Goal: Task Accomplishment & Management: Manage account settings

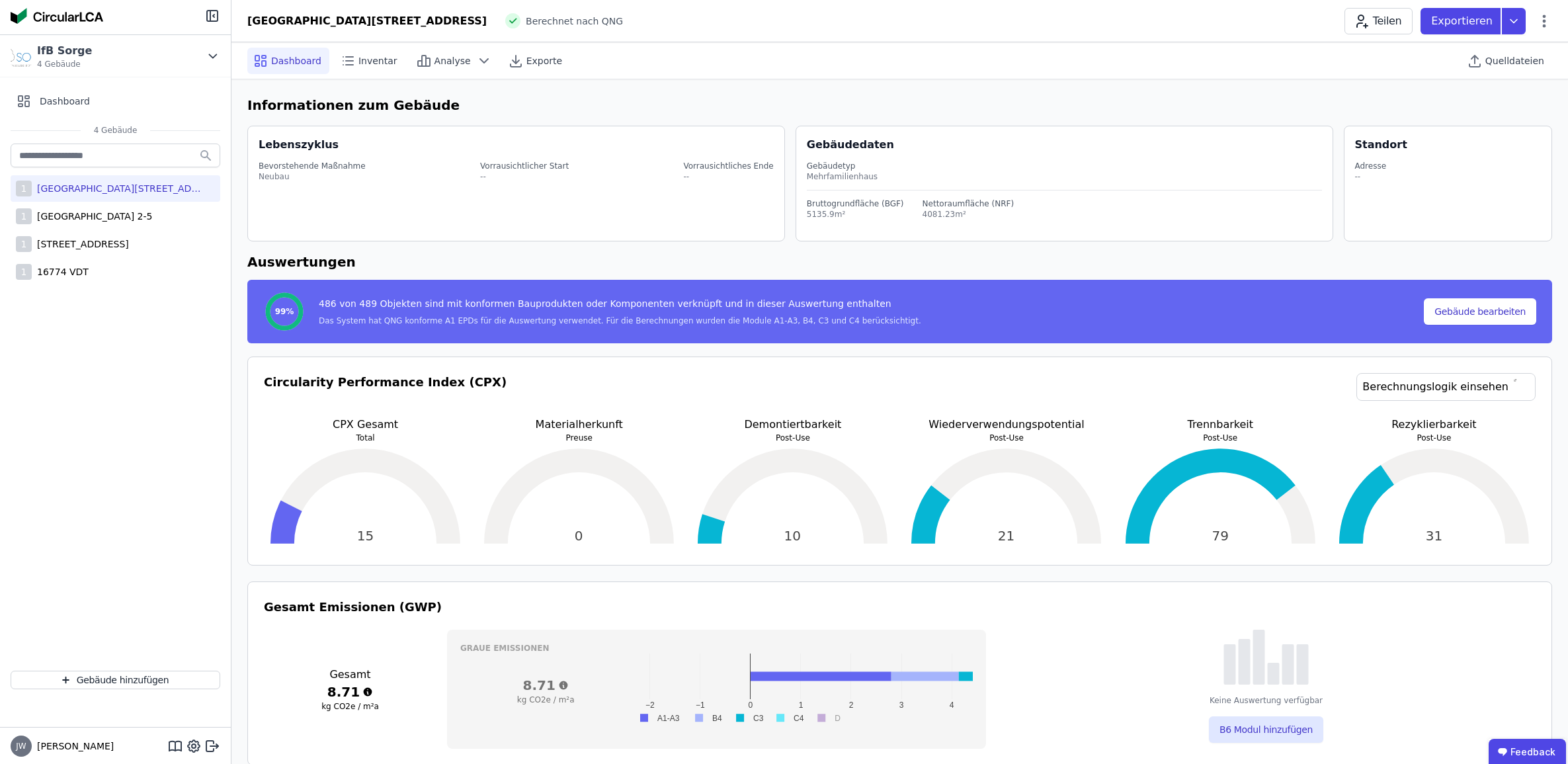
select select "*"
click at [86, 278] on div "1 16774 VDT" at bounding box center [115, 272] width 210 height 26
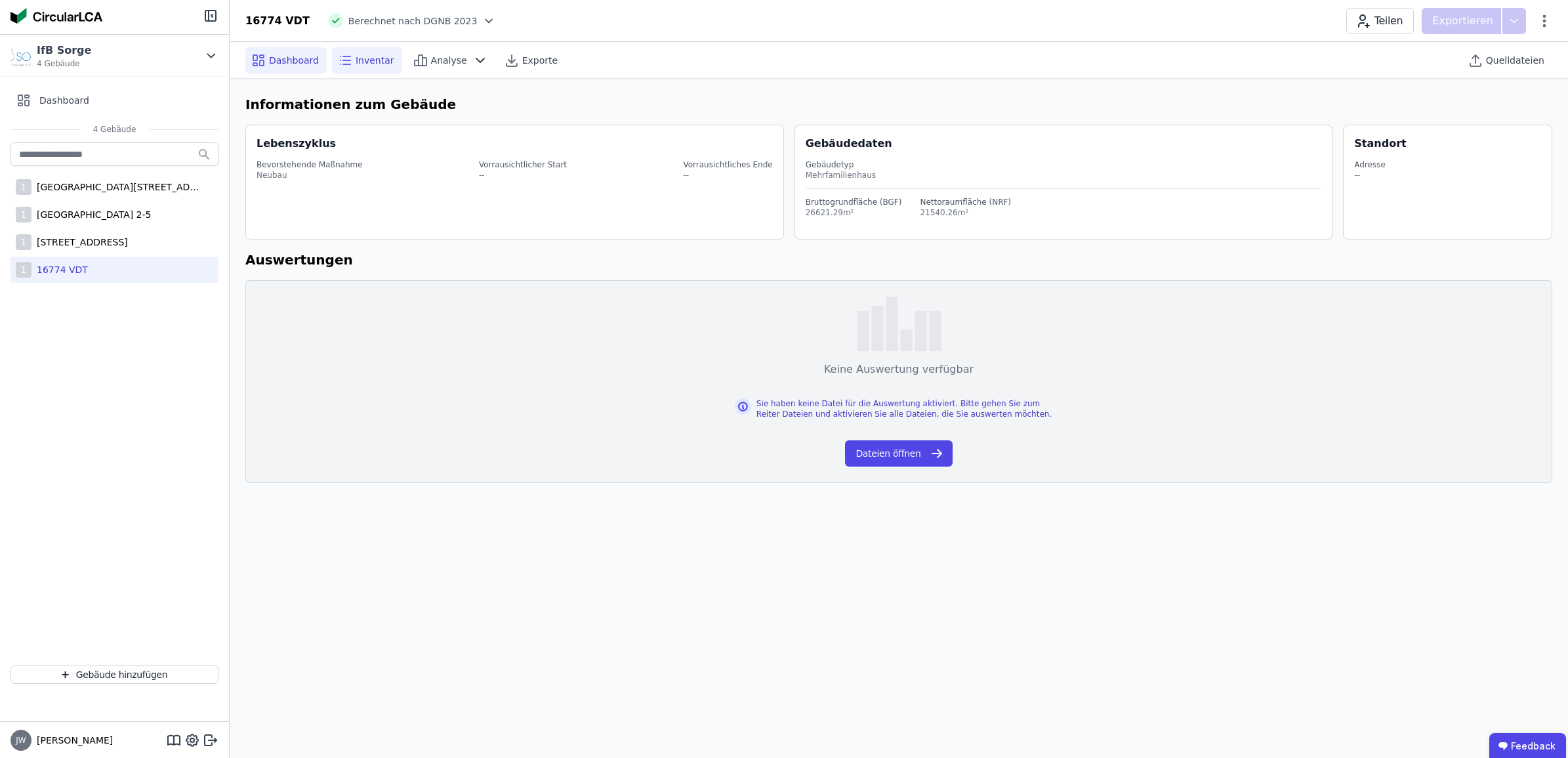
click at [365, 67] on div "Inventar" at bounding box center [367, 61] width 70 height 26
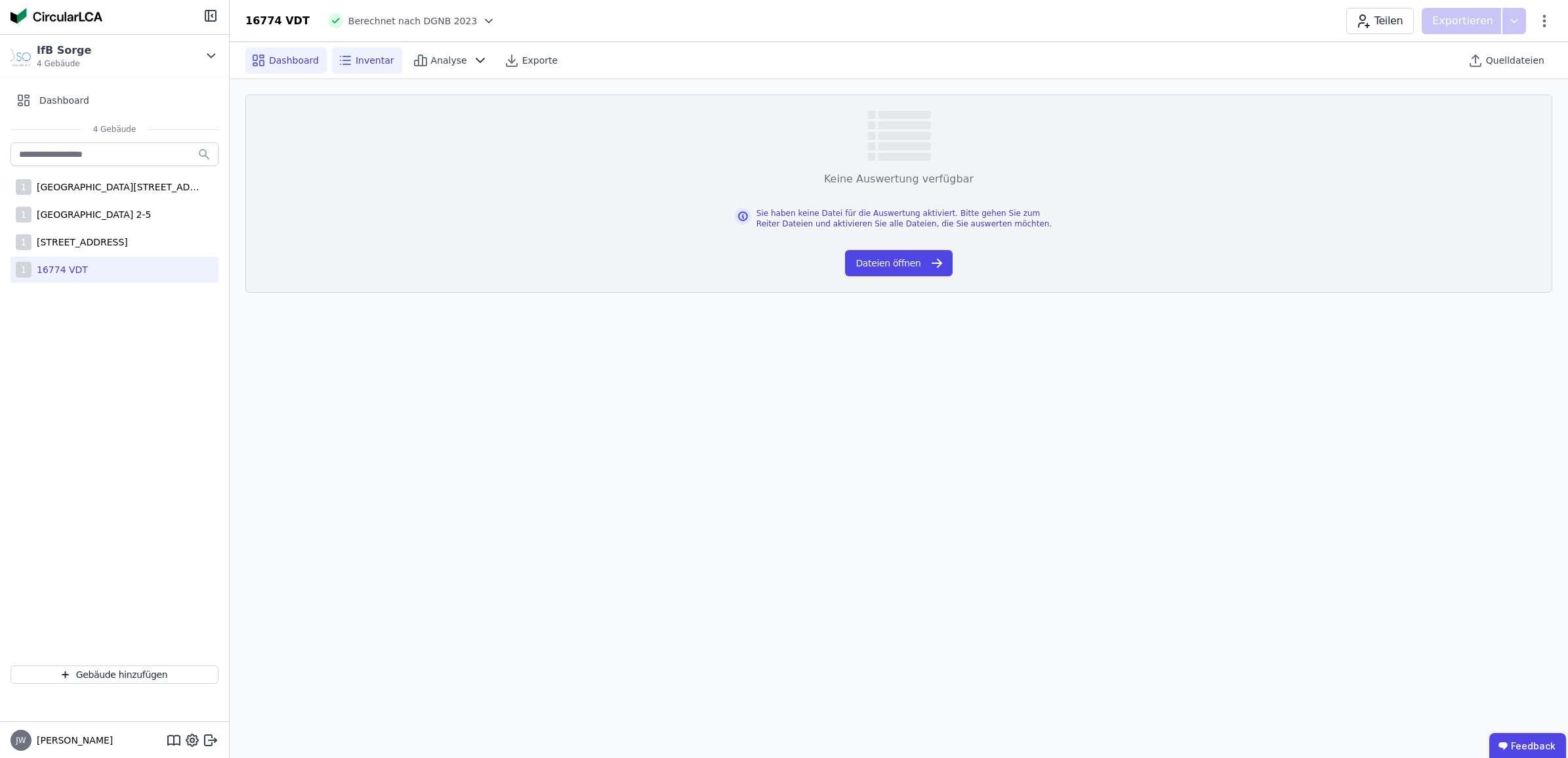
click at [284, 63] on span "Dashboard" at bounding box center [294, 60] width 50 height 13
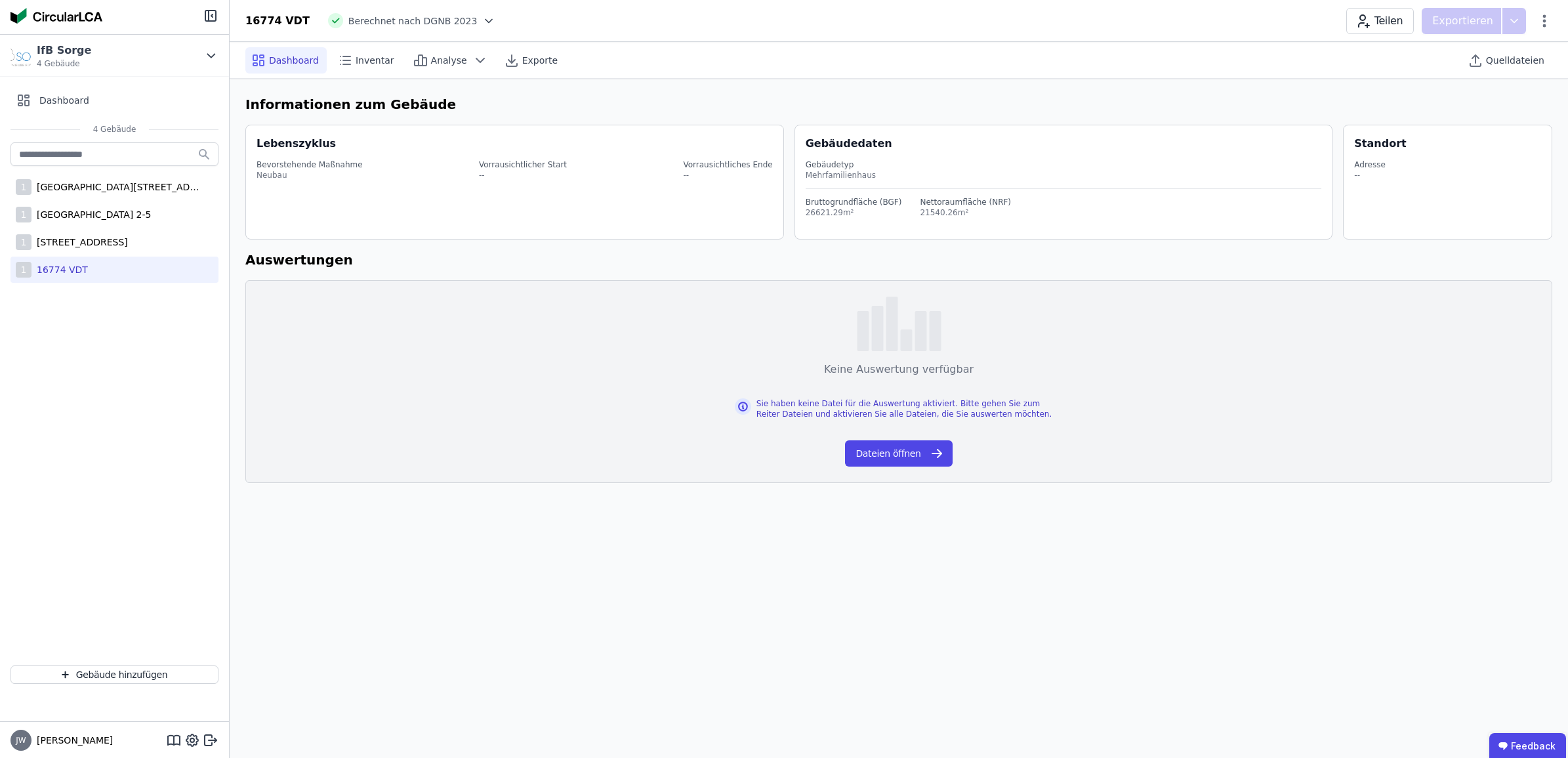
click at [67, 271] on div "16774 VDT" at bounding box center [60, 269] width 56 height 13
click at [76, 243] on div "[STREET_ADDRESS]" at bounding box center [80, 242] width 96 height 13
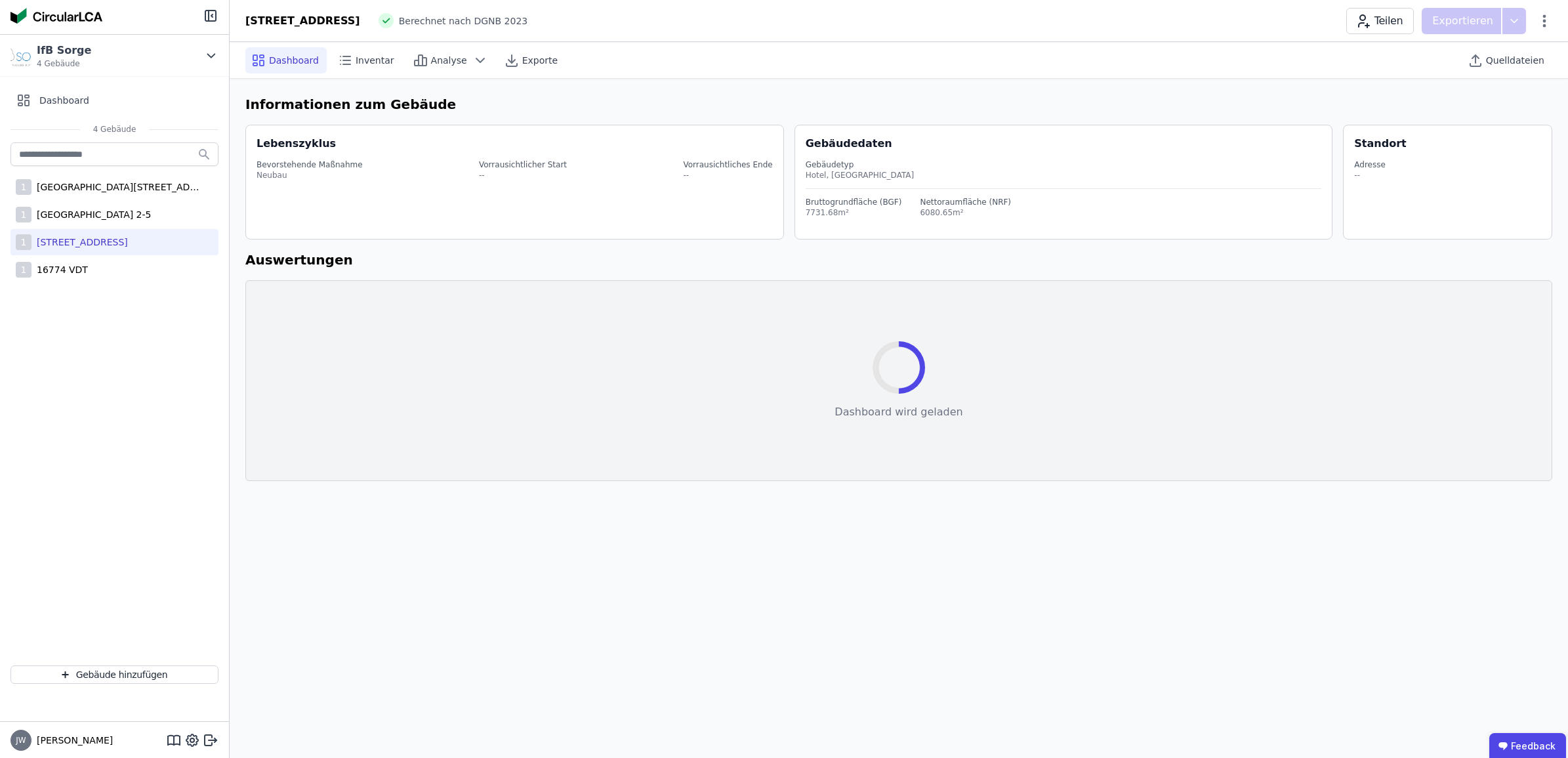
select select "*"
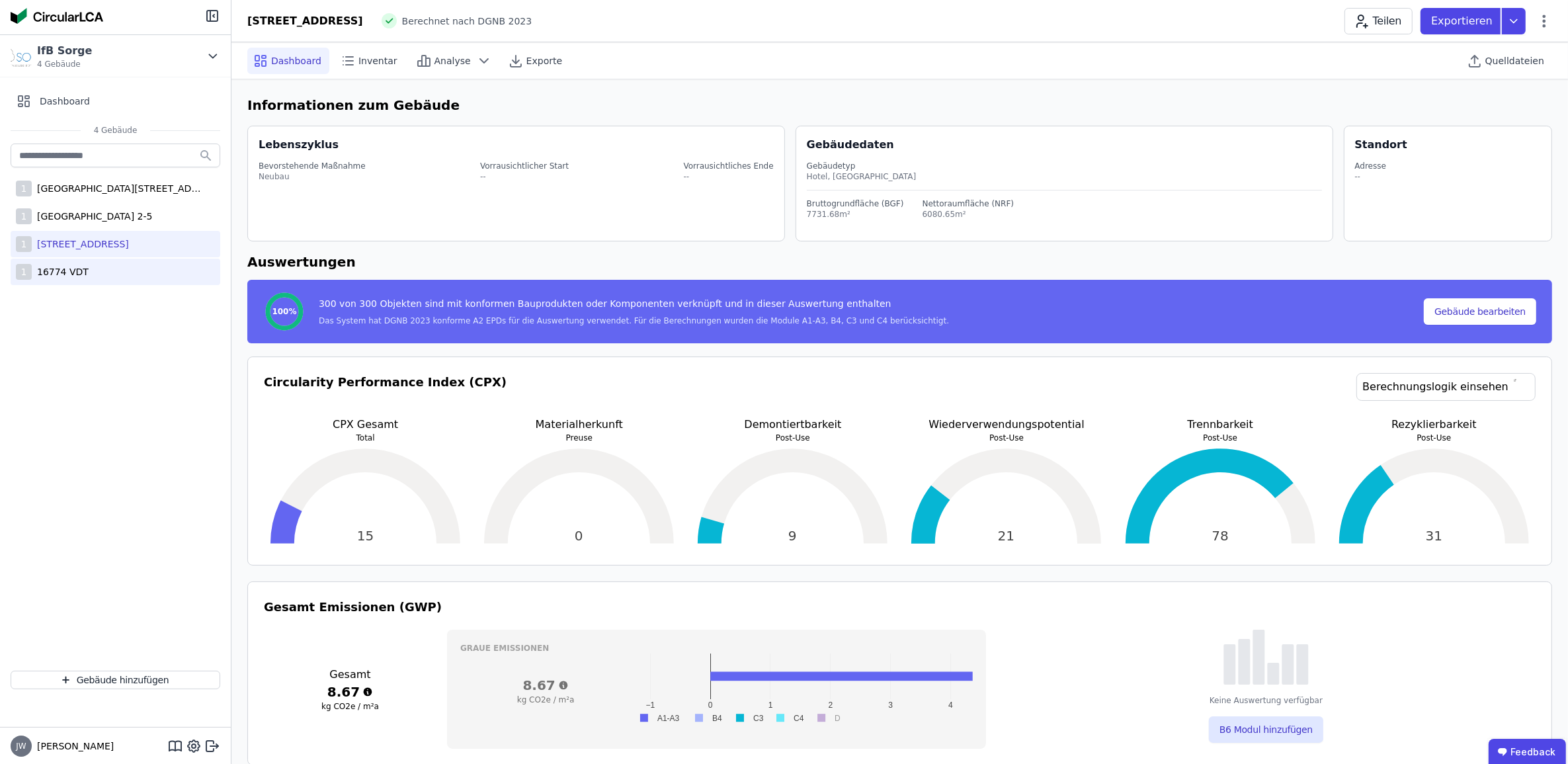
click at [73, 269] on div "16774 VDT" at bounding box center [60, 271] width 57 height 13
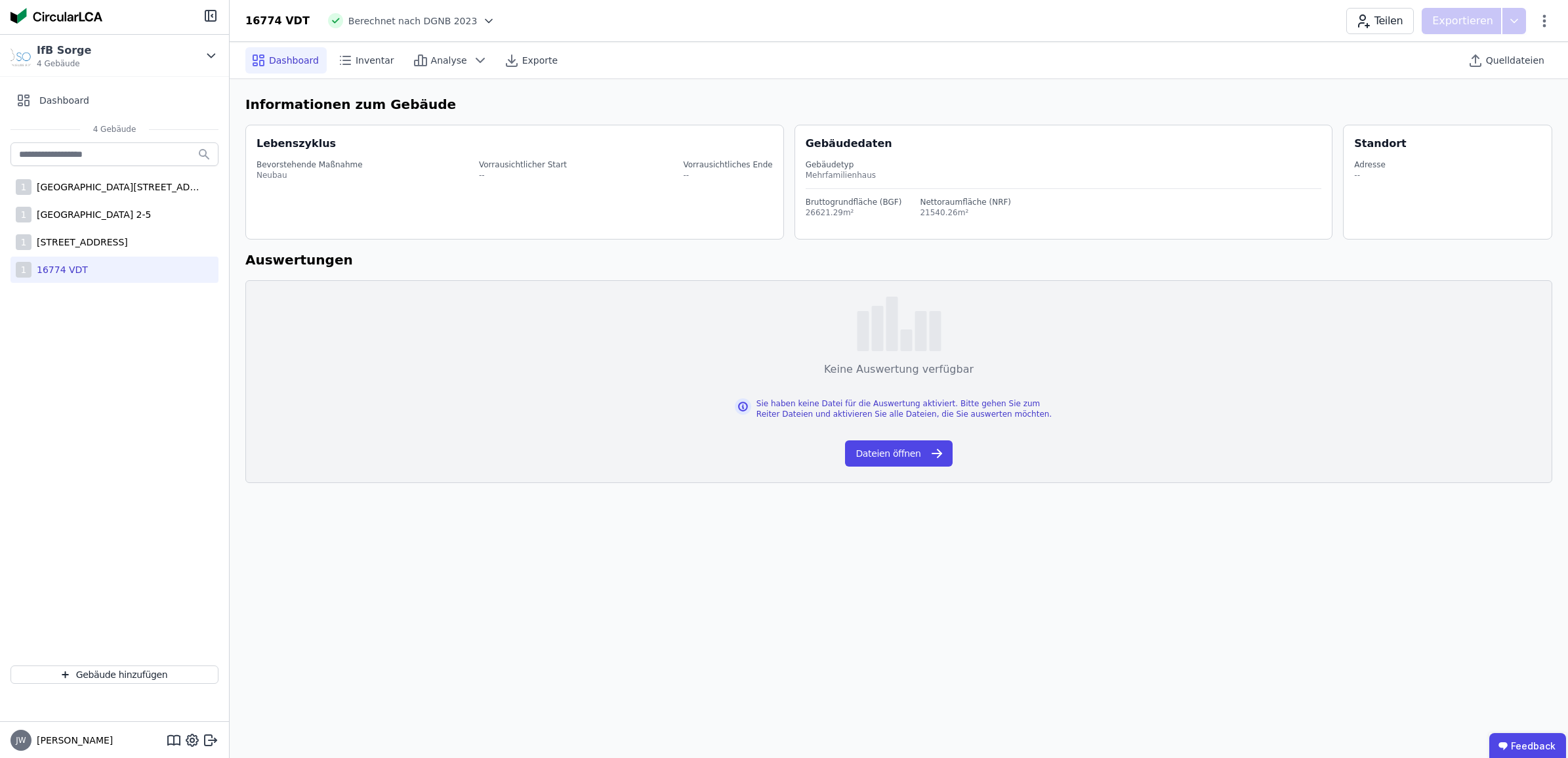
click at [90, 325] on div "1 [GEOGRAPHIC_DATA] 2-5 1 [GEOGRAPHIC_DATA] 6 1 16774 VDT" at bounding box center [114, 397] width 229 height 515
click at [1546, 30] on div "Teilen Exportieren" at bounding box center [1449, 21] width 206 height 26
click at [1545, 24] on icon at bounding box center [1545, 21] width 3 height 12
click at [1465, 57] on span "Gebäude bearbeiten" at bounding box center [1483, 52] width 94 height 13
select select "**********"
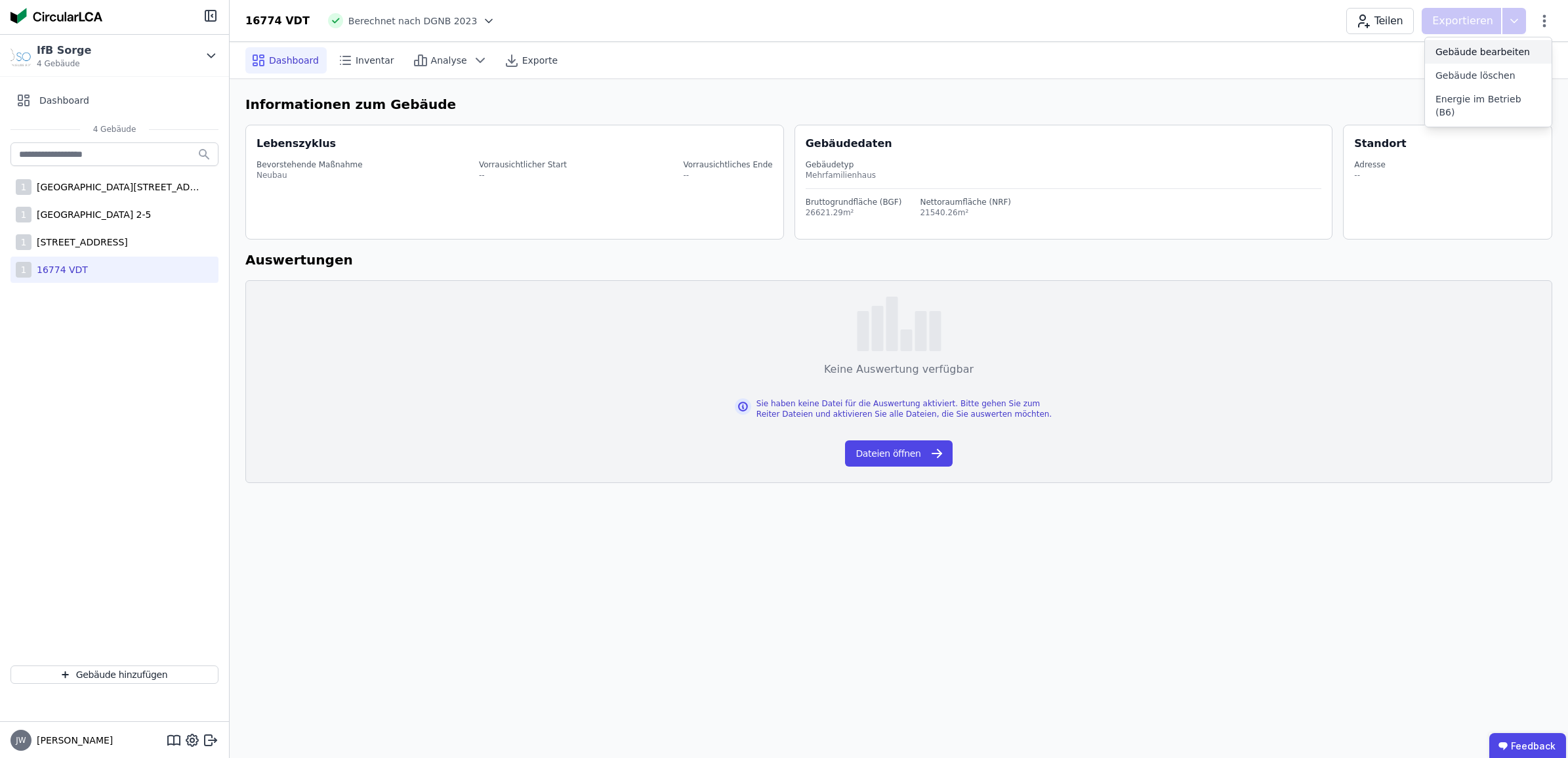
select select "*"
select select "**********"
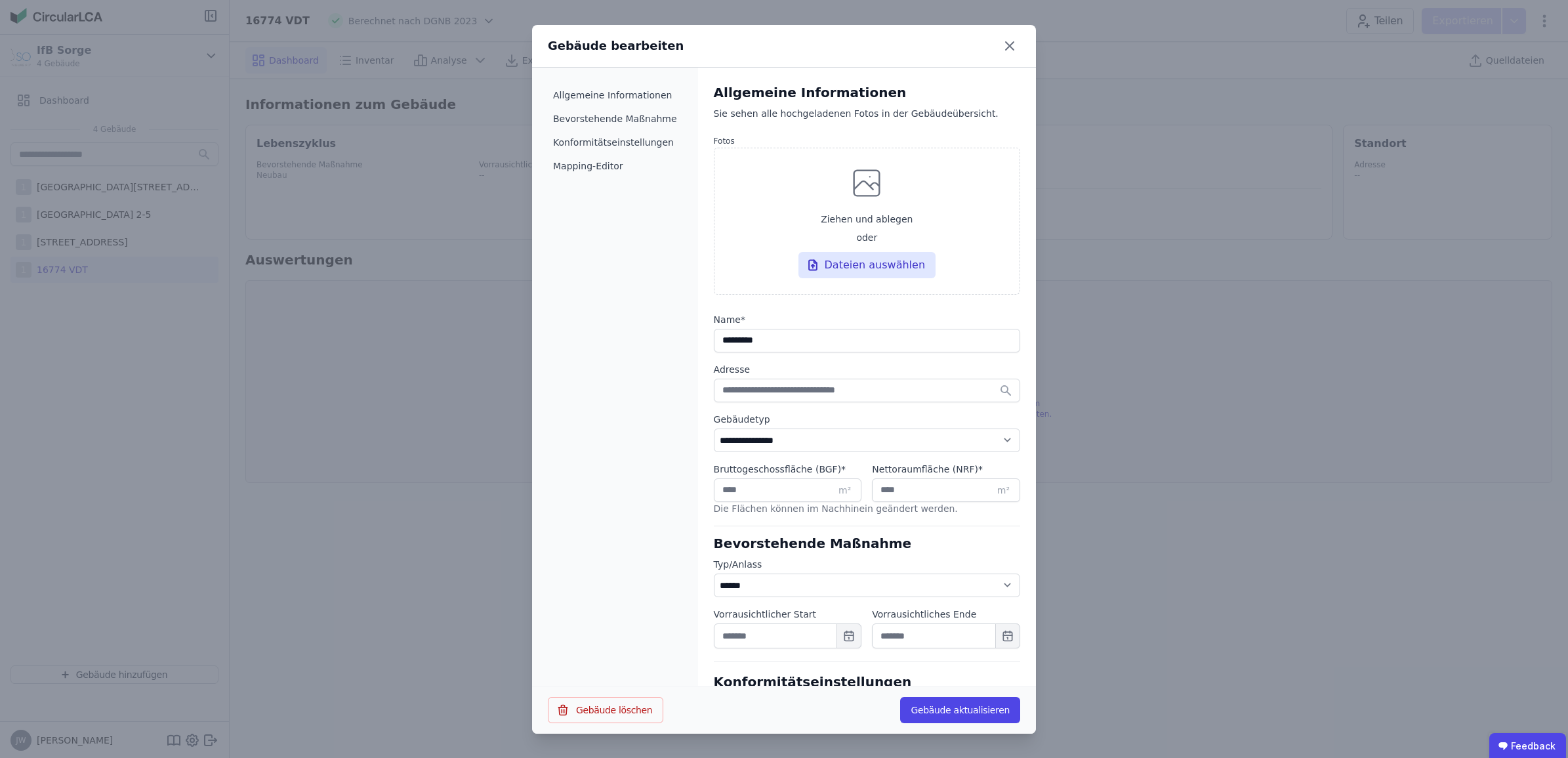
click at [335, 588] on div "**********" at bounding box center [784, 379] width 1568 height 758
click at [995, 709] on button "Gebäude aktualisieren" at bounding box center [960, 710] width 120 height 26
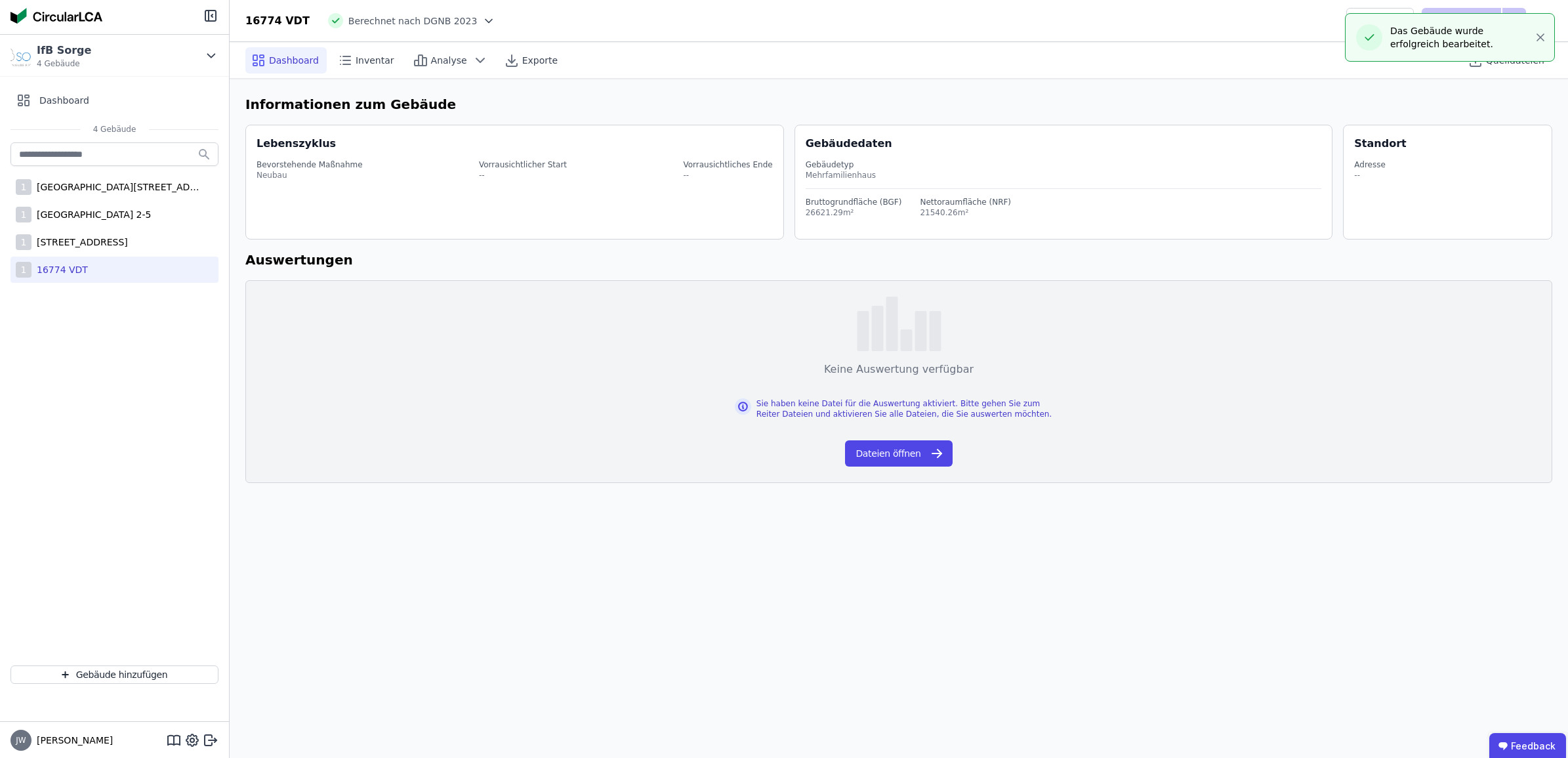
click at [1154, 494] on div "Informationen zum Gebäude Lebenszyklus Bevorstehende Maßnahme Neubau Vorrausich…" at bounding box center [899, 288] width 1339 height 420
click at [1094, 585] on div "Dashboard Inventar Analyse Exporte Quelldateien Informationen zum Gebäude Leben…" at bounding box center [899, 400] width 1339 height 716
click at [732, 509] on div "Dashboard Inventar Analyse Exporte Quelldateien Informationen zum Gebäude Leben…" at bounding box center [899, 400] width 1339 height 716
